Goal: Check status: Check status

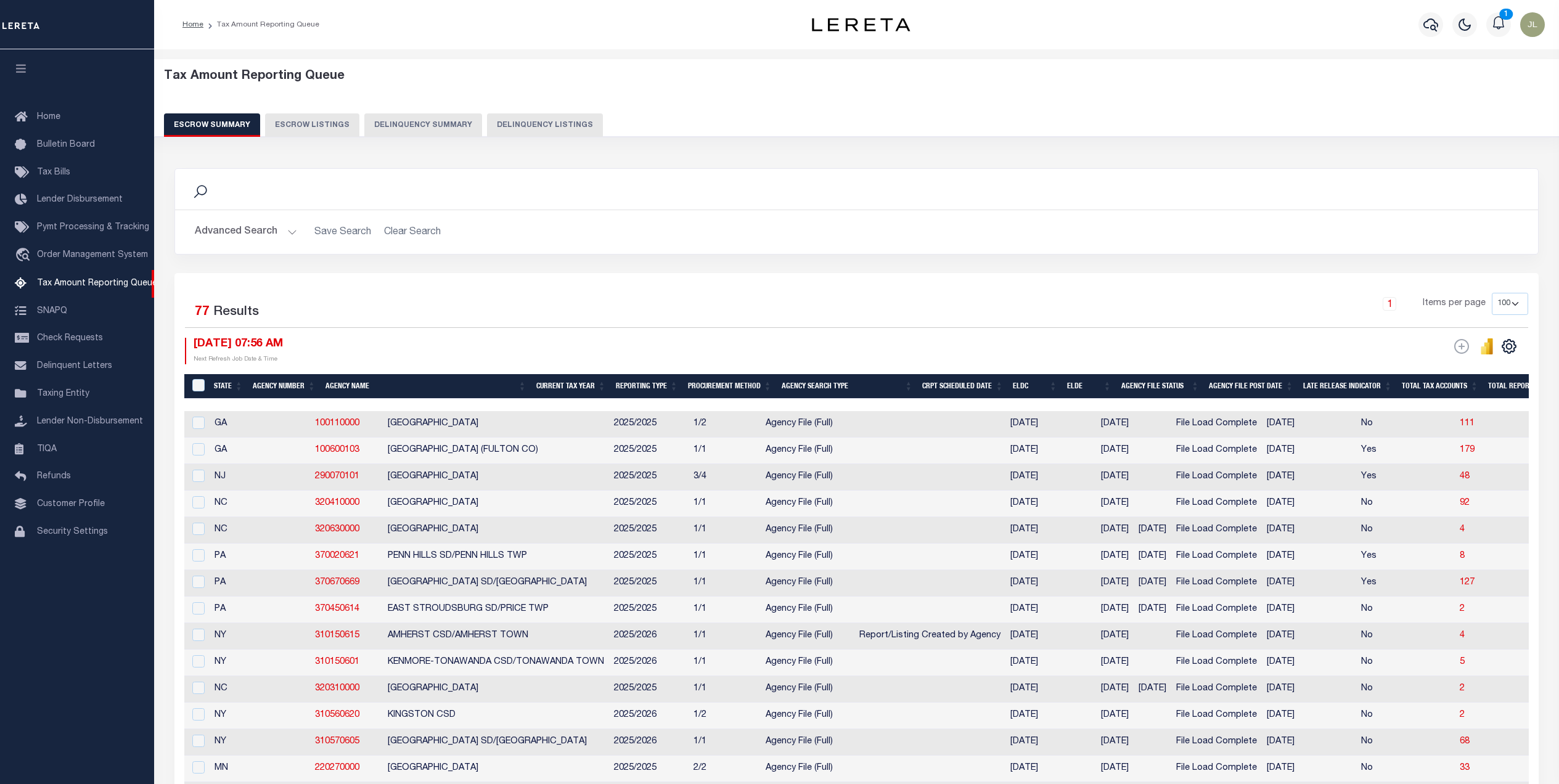
select select "100"
click at [211, 231] on button "Advanced Search" at bounding box center [246, 232] width 102 height 24
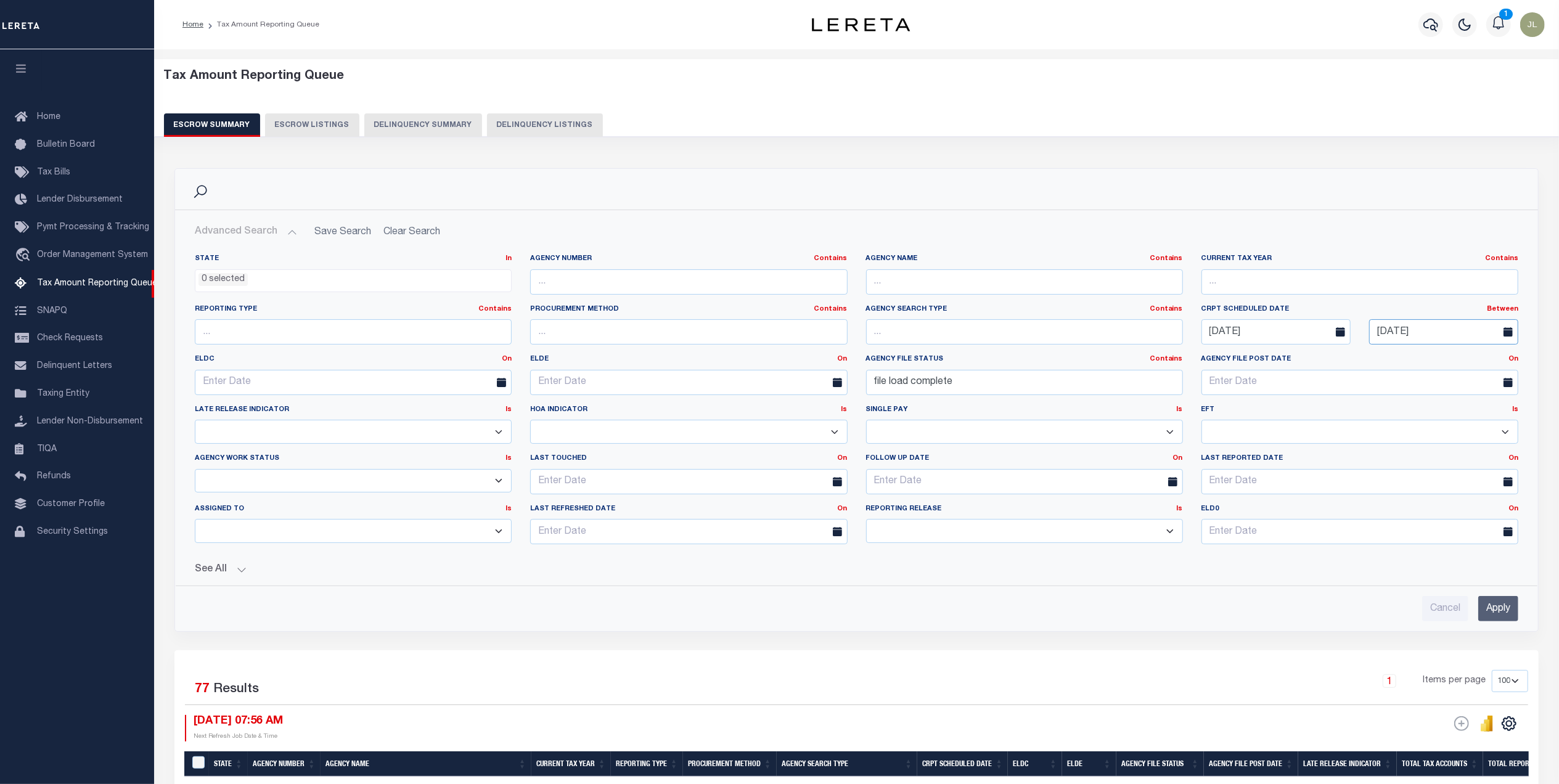
click at [1409, 336] on input "[DATE]" at bounding box center [1444, 332] width 149 height 26
click at [1385, 477] on span "19" at bounding box center [1383, 475] width 24 height 24
type input "[DATE]"
drag, startPoint x: 998, startPoint y: 389, endPoint x: 847, endPoint y: 385, distance: 151.1
click at [847, 385] on div "State In In AK AL AR AZ CA CO CT DC DE FL GA GU HI IA ID IL IN KS [GEOGRAPHIC_D…" at bounding box center [857, 404] width 1342 height 300
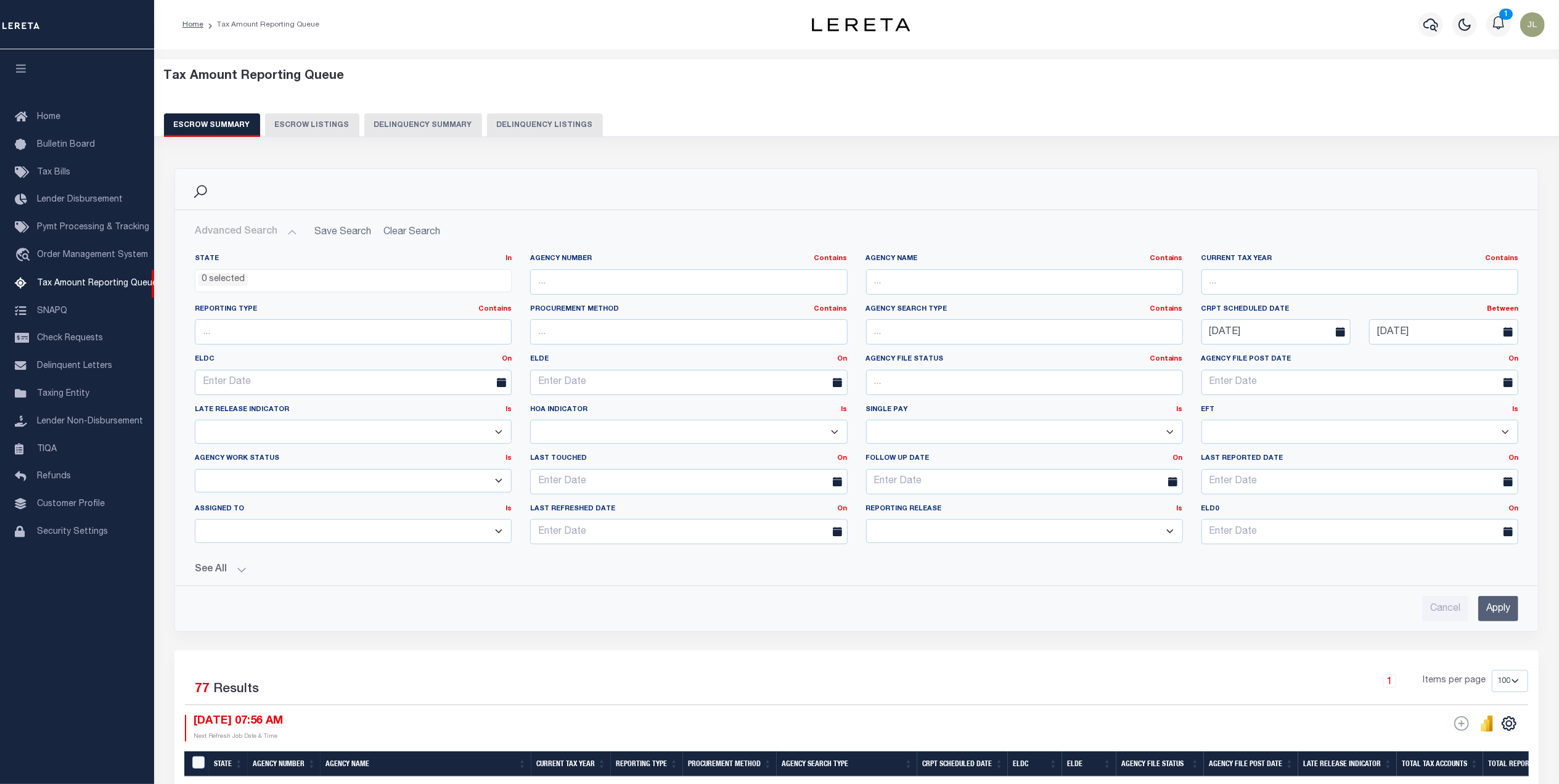
click at [1503, 609] on input "Apply" at bounding box center [1498, 609] width 40 height 26
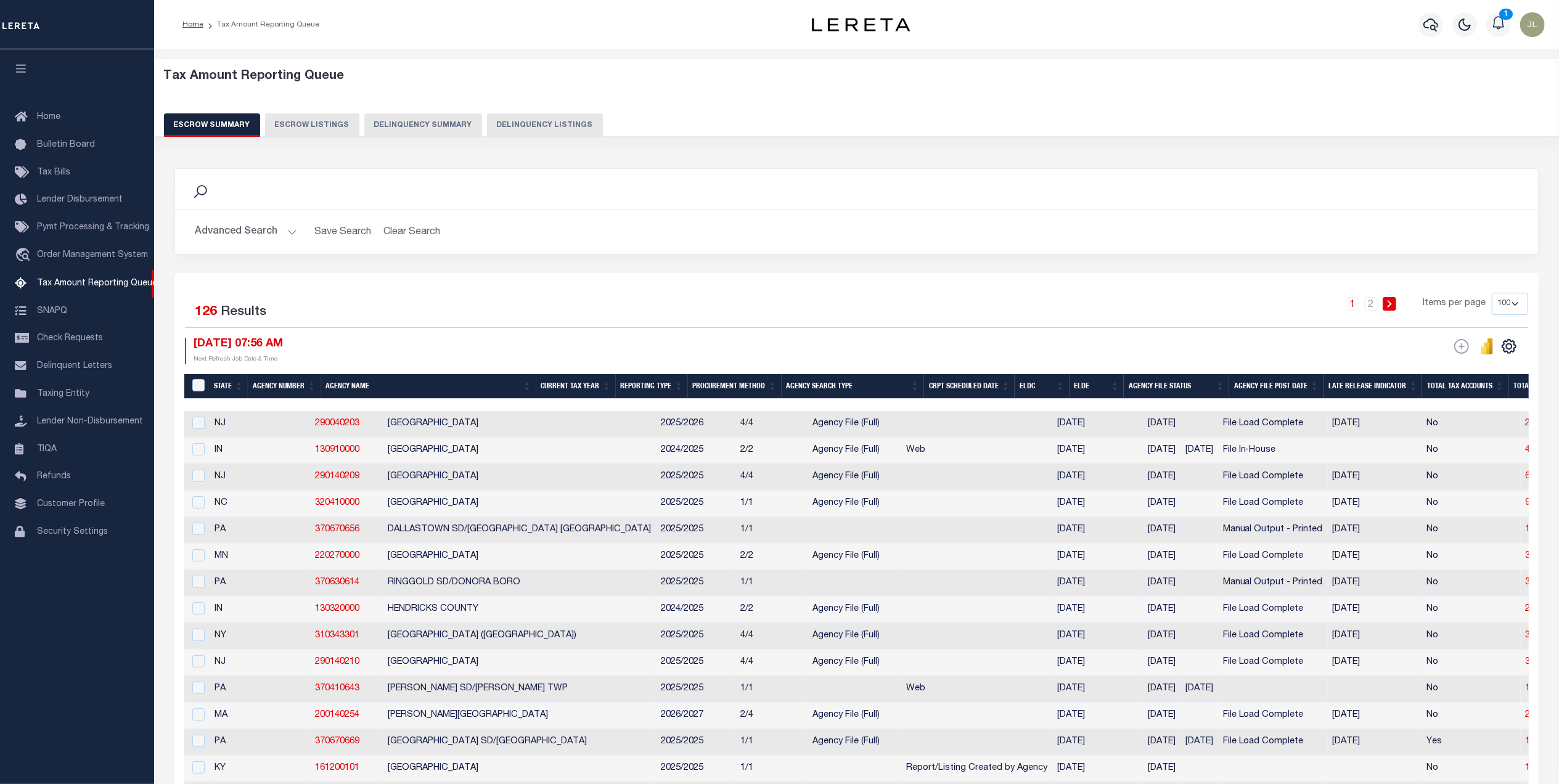
click at [1041, 388] on th "ELDC" at bounding box center [1042, 387] width 55 height 26
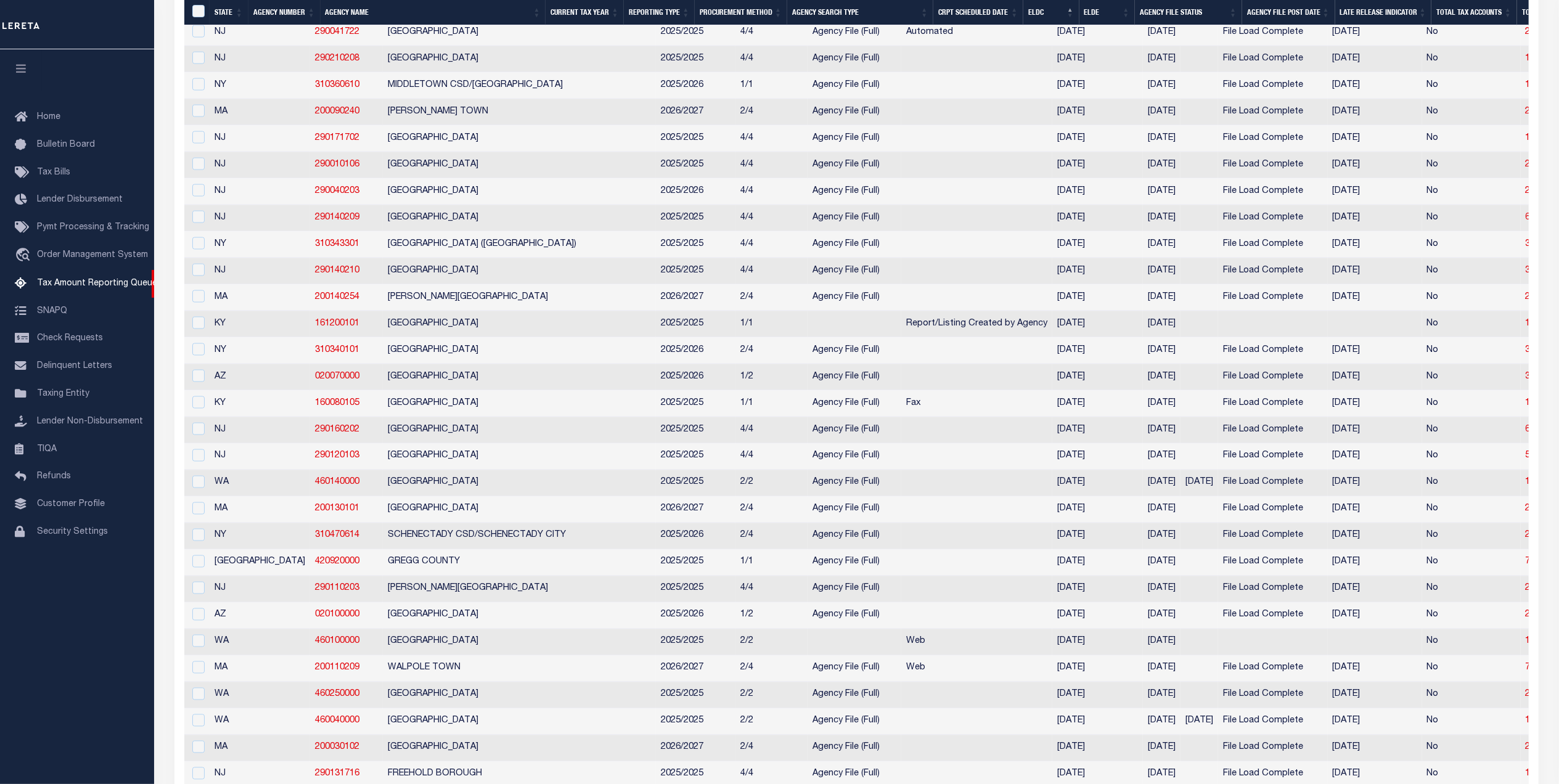
scroll to position [1397, 0]
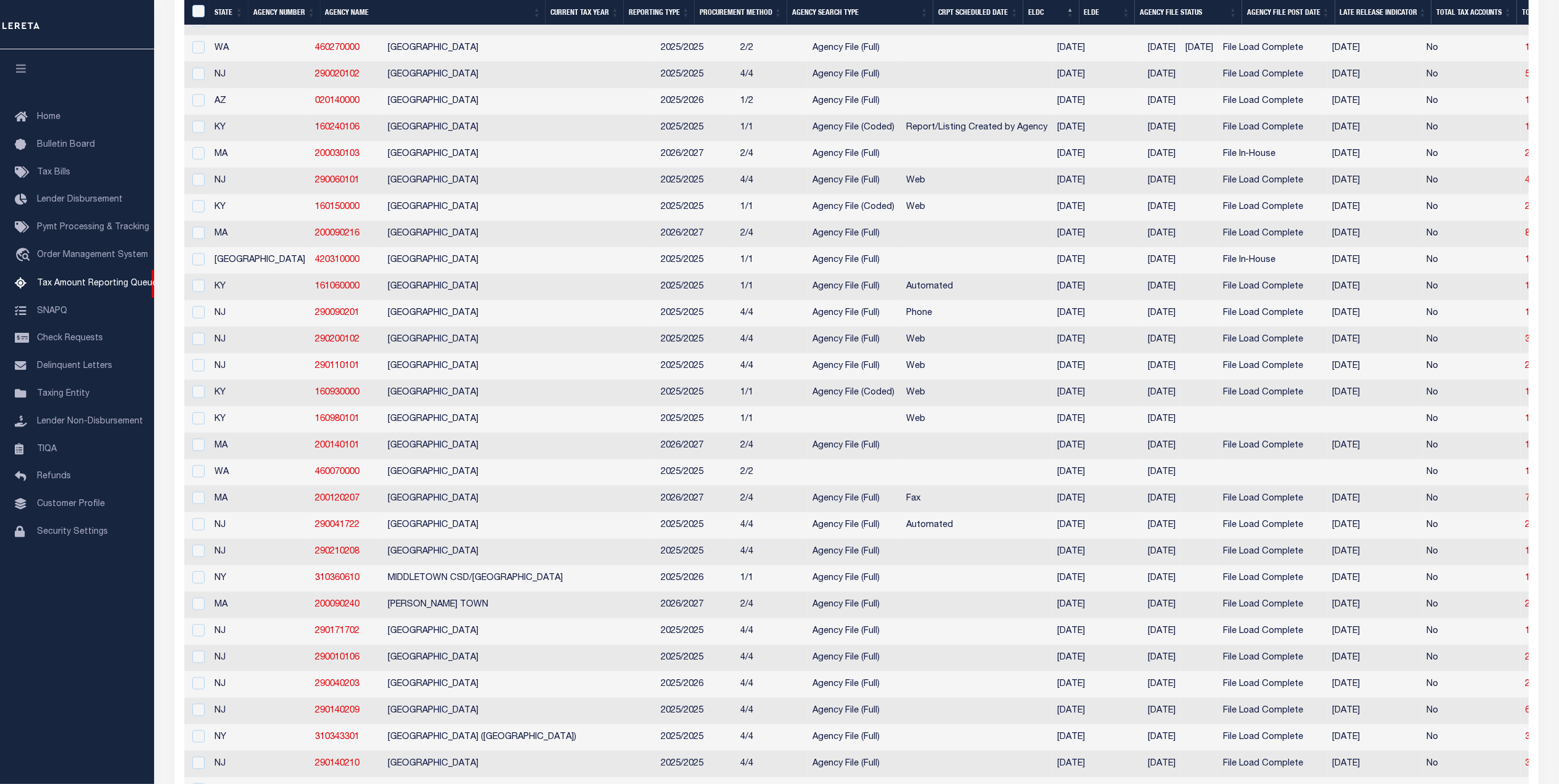
click at [12, 68] on button "button" at bounding box center [21, 70] width 42 height 42
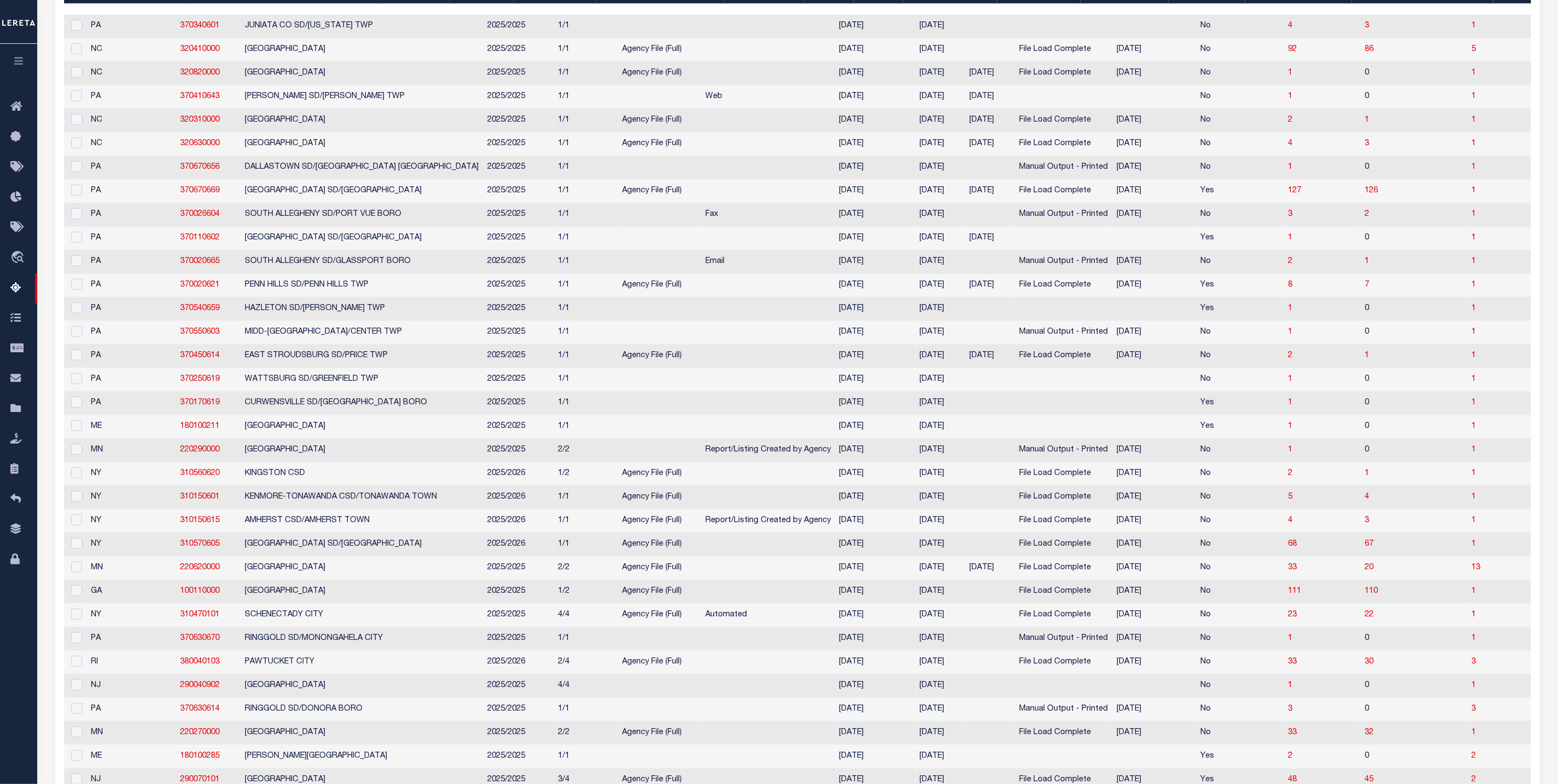
scroll to position [0, 0]
